Goal: Complete application form

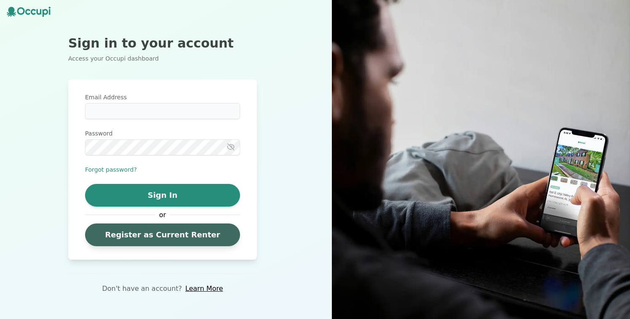
click at [96, 241] on link "Register as Current Renter" at bounding box center [162, 235] width 155 height 23
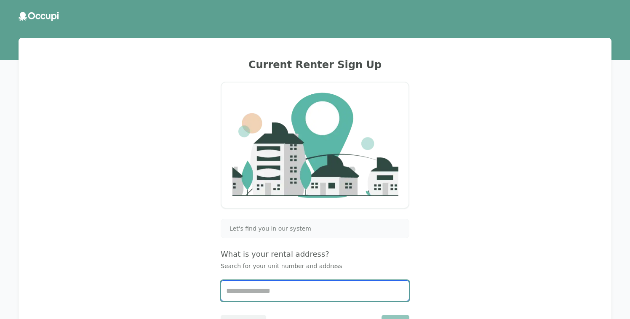
click at [332, 297] on input "Start typing..." at bounding box center [315, 291] width 188 height 20
type input "*******"
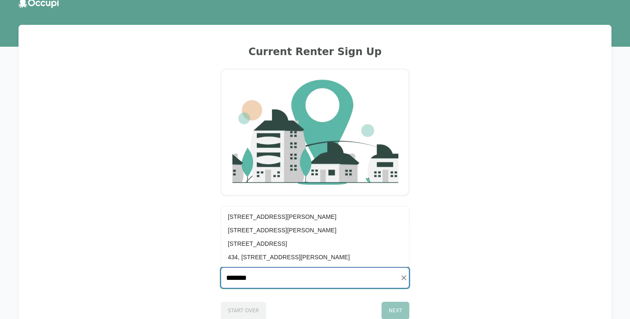
scroll to position [18, 0]
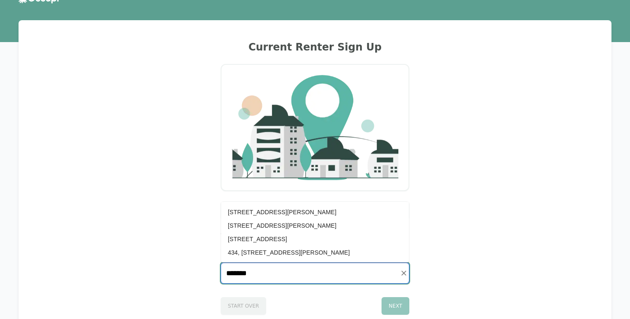
click at [271, 239] on li "[STREET_ADDRESS]" at bounding box center [315, 239] width 188 height 13
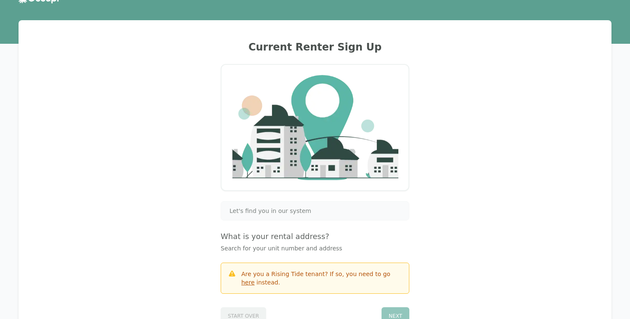
scroll to position [51, 0]
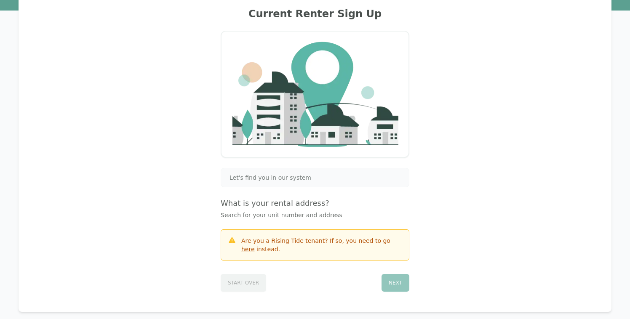
click at [323, 249] on div "Are you a Rising Tide tenant? If so, you need to go here instead." at bounding box center [321, 245] width 161 height 17
click at [310, 239] on div "Are you a Rising Tide tenant? If so, you need to go here instead." at bounding box center [321, 245] width 161 height 17
click at [363, 237] on div "Are you a Rising Tide tenant? If so, you need to go here instead." at bounding box center [321, 245] width 161 height 17
click at [331, 261] on div "Let's find you in our system What is your rental address? Search for your unit …" at bounding box center [315, 230] width 189 height 124
click at [308, 250] on div "Are you a Rising Tide tenant? If so, you need to go here instead." at bounding box center [321, 245] width 161 height 17
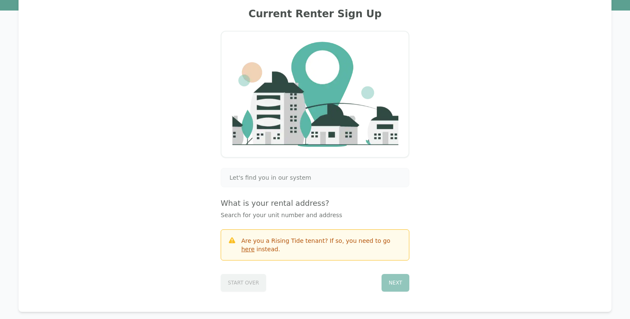
click at [255, 246] on link "here" at bounding box center [247, 249] width 13 height 7
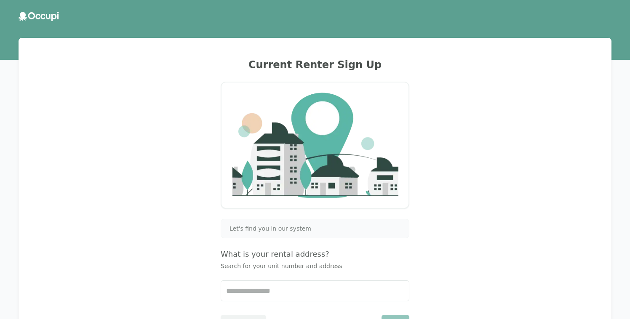
scroll to position [51, 0]
